Goal: Task Accomplishment & Management: Use online tool/utility

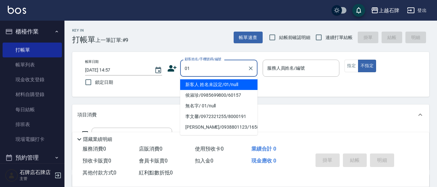
type input "新客人 姓名未設定/01/null"
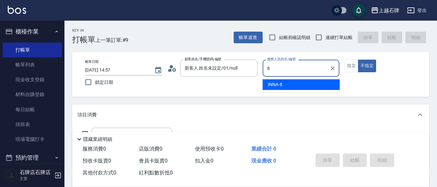
type input "INNA-8"
type button "false"
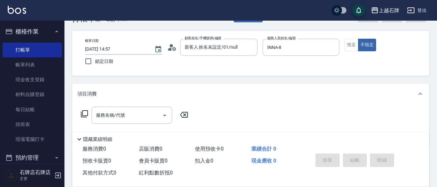
scroll to position [32, 0]
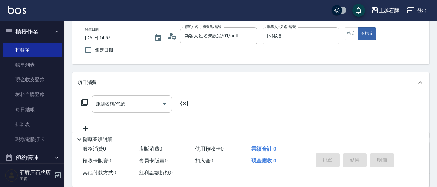
click at [102, 106] on div "服務名稱/代號 服務名稱/代號" at bounding box center [132, 103] width 81 height 17
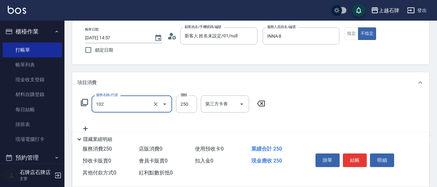
type input "精油洗髮(102)"
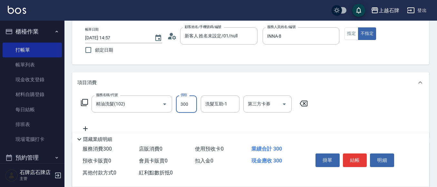
type input "300"
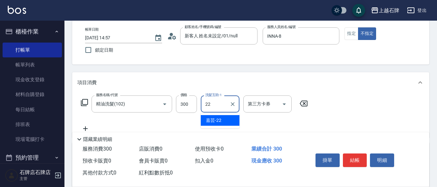
type input "嘉芸-22"
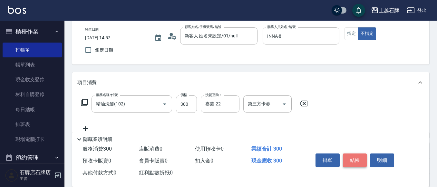
click at [353, 160] on button "結帳" at bounding box center [355, 161] width 24 height 14
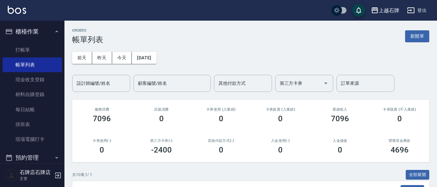
scroll to position [97, 0]
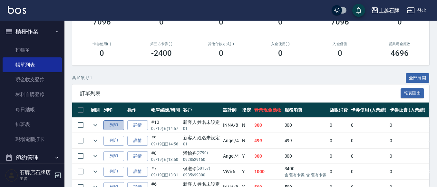
click at [119, 126] on button "列印" at bounding box center [114, 125] width 21 height 10
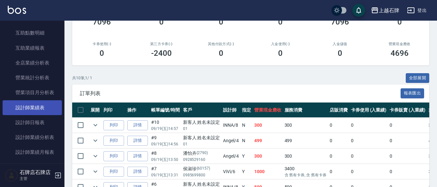
scroll to position [290, 0]
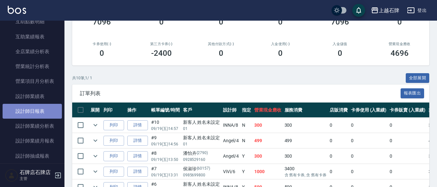
click at [35, 110] on link "設計師日報表" at bounding box center [32, 111] width 59 height 15
